Goal: Task Accomplishment & Management: Manage account settings

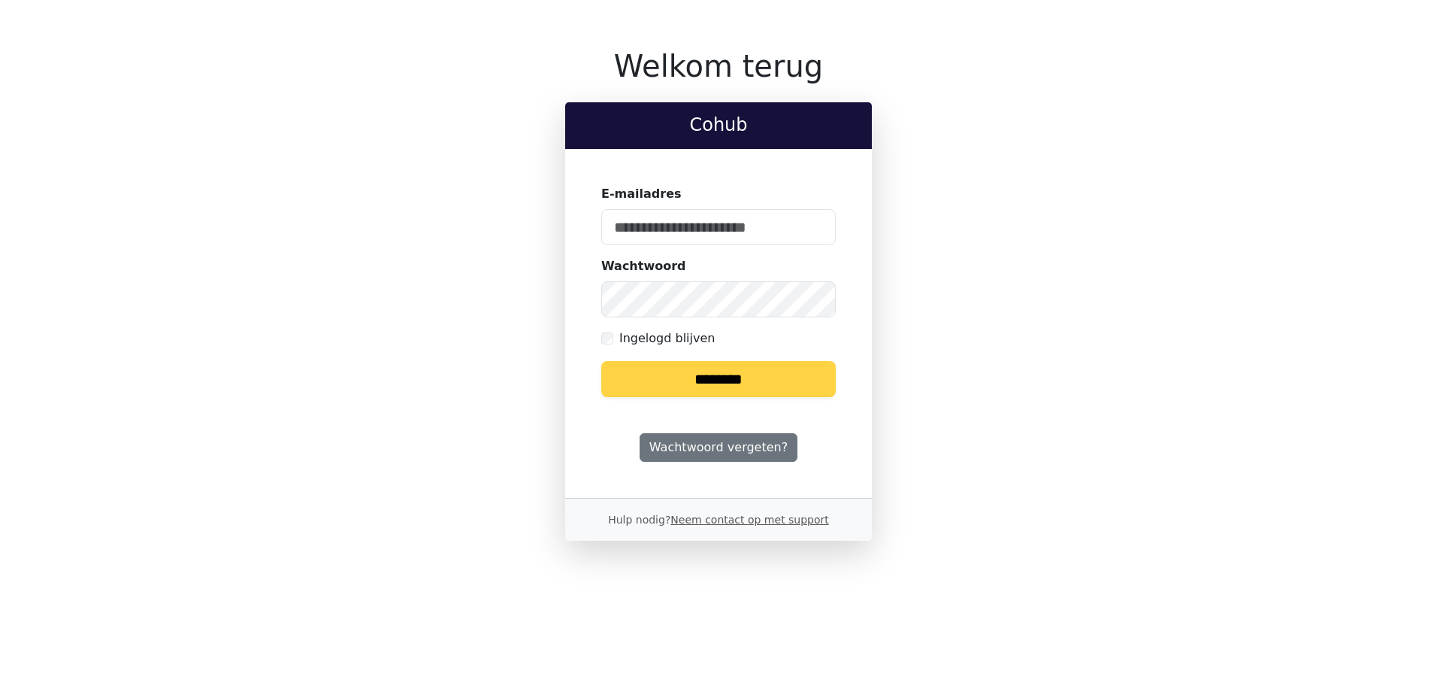
click at [668, 225] on input "E-mailadres" at bounding box center [718, 227] width 235 height 36
click at [816, 226] on keeper-lock "Open Keeper Popup" at bounding box center [815, 227] width 18 height 18
click at [703, 226] on input "E-mailadres" at bounding box center [718, 227] width 235 height 36
click at [813, 229] on keeper-lock "Open Keeper Popup" at bounding box center [815, 227] width 18 height 18
click at [714, 222] on input "E-mailadres" at bounding box center [718, 227] width 235 height 36
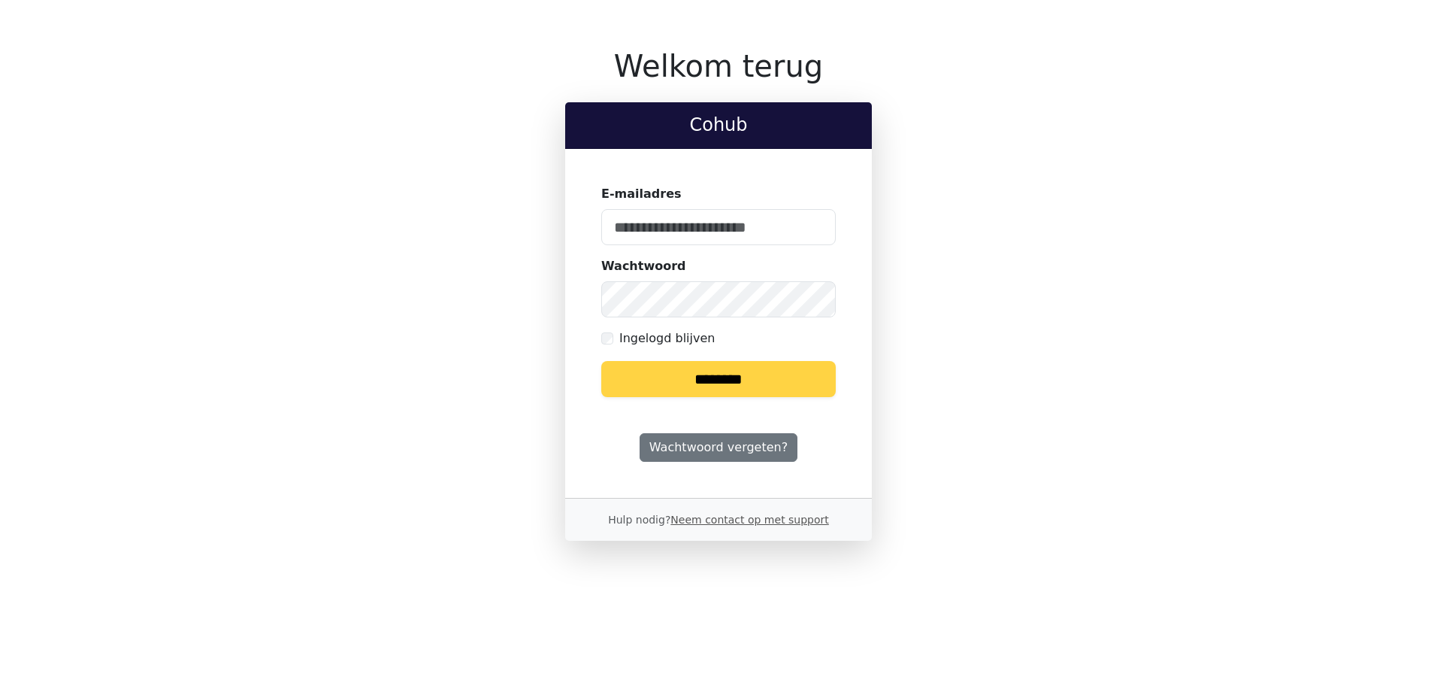
click at [819, 222] on keeper-lock "Open Keeper Popup" at bounding box center [815, 227] width 18 height 18
type input "**********"
click at [727, 388] on input "********" at bounding box center [718, 379] width 235 height 36
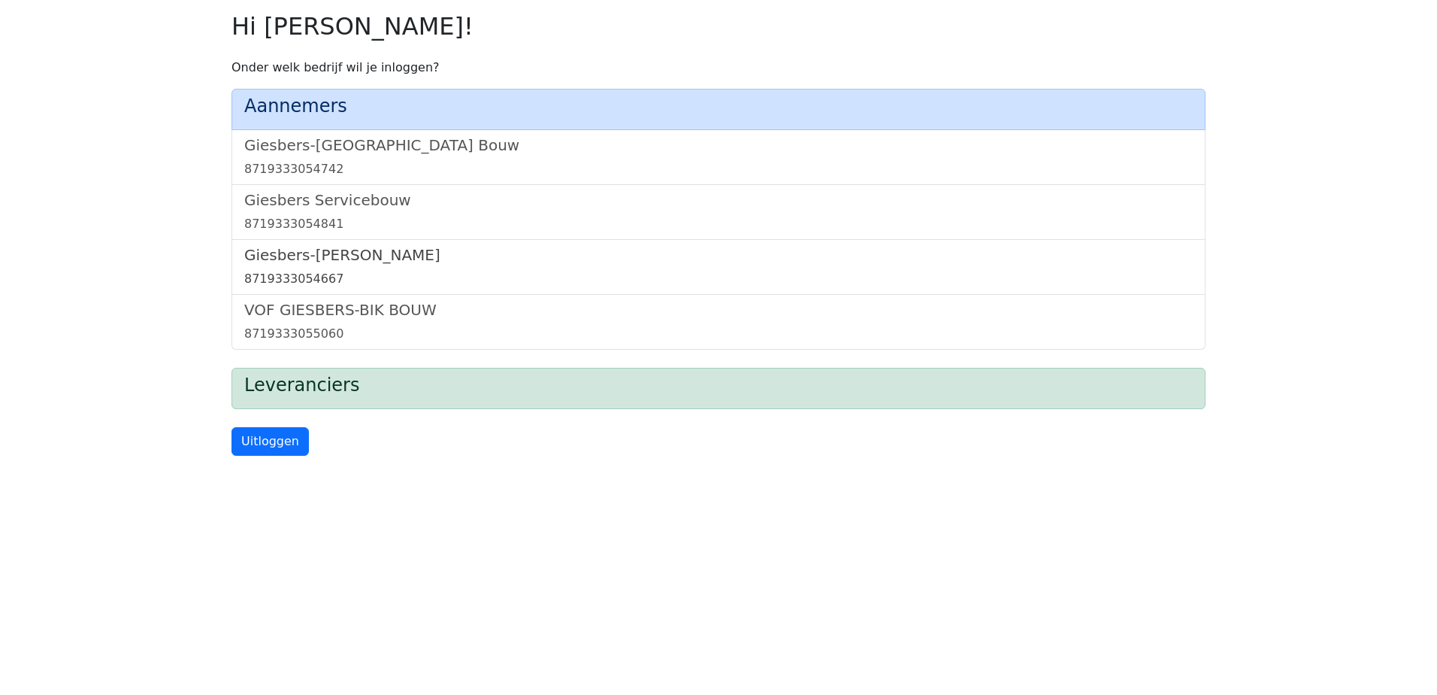
click at [433, 256] on h5 "Giesbers-[PERSON_NAME]" at bounding box center [718, 255] width 949 height 18
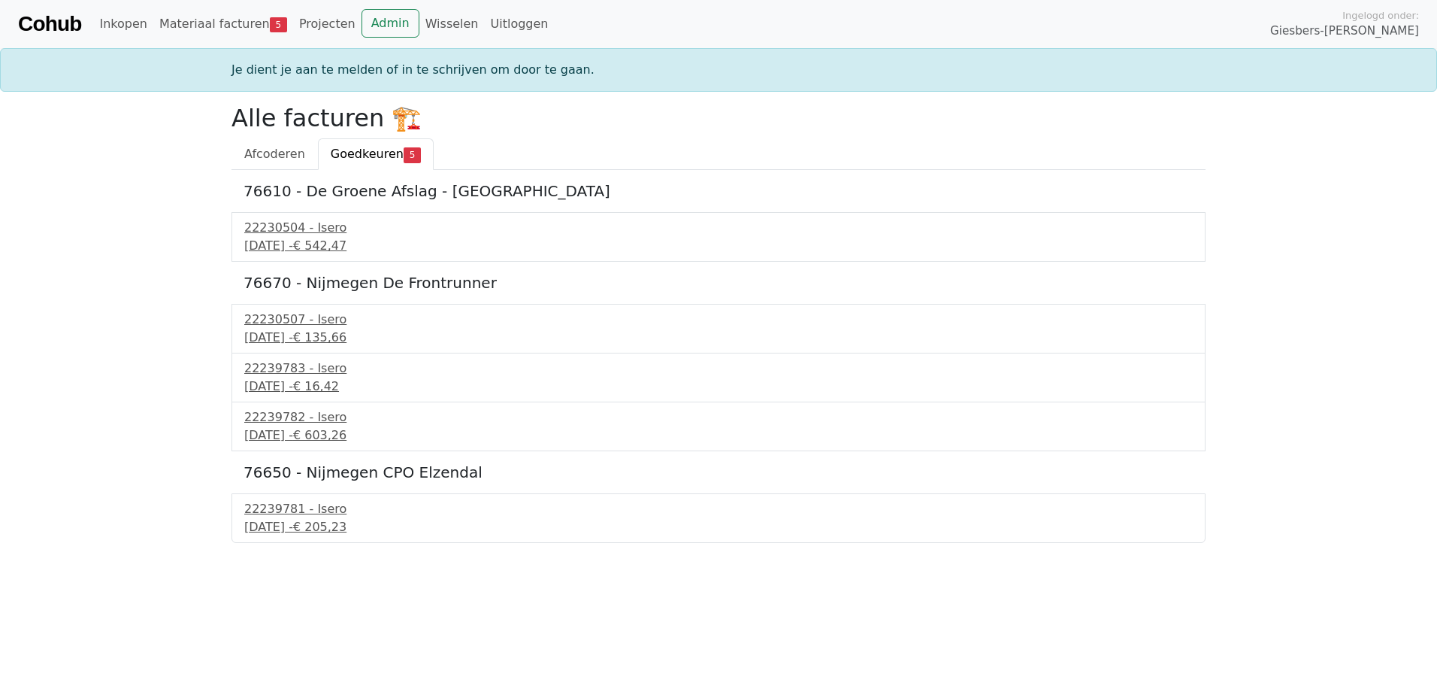
click at [371, 65] on div "Je dient je aan te melden of in te schrijven om door te gaan." at bounding box center [719, 70] width 992 height 18
click at [338, 336] on div "16 september 2025 - € 135,66" at bounding box center [718, 337] width 949 height 18
